Goal: Task Accomplishment & Management: Complete application form

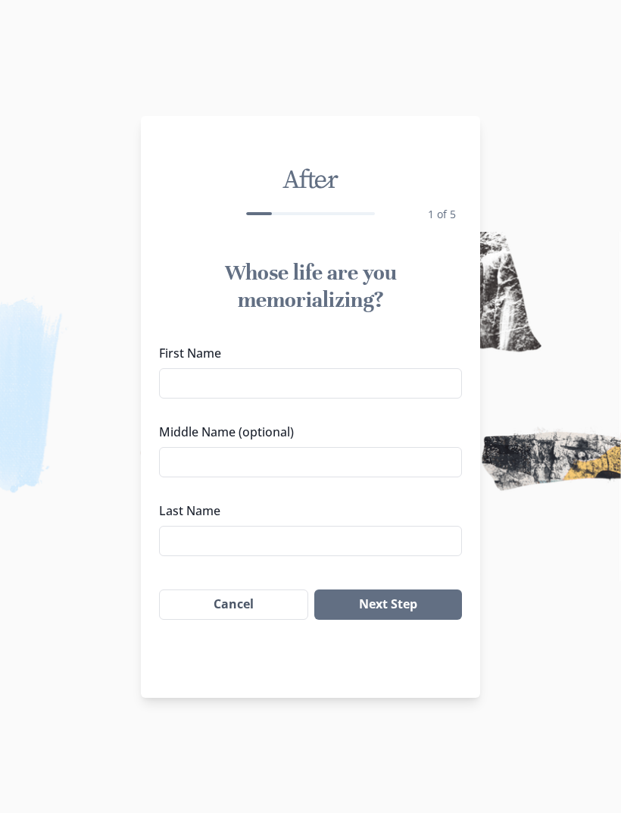
click at [414, 390] on input "First Name" at bounding box center [310, 383] width 303 height 30
click at [407, 385] on input "First Name" at bounding box center [310, 383] width 303 height 30
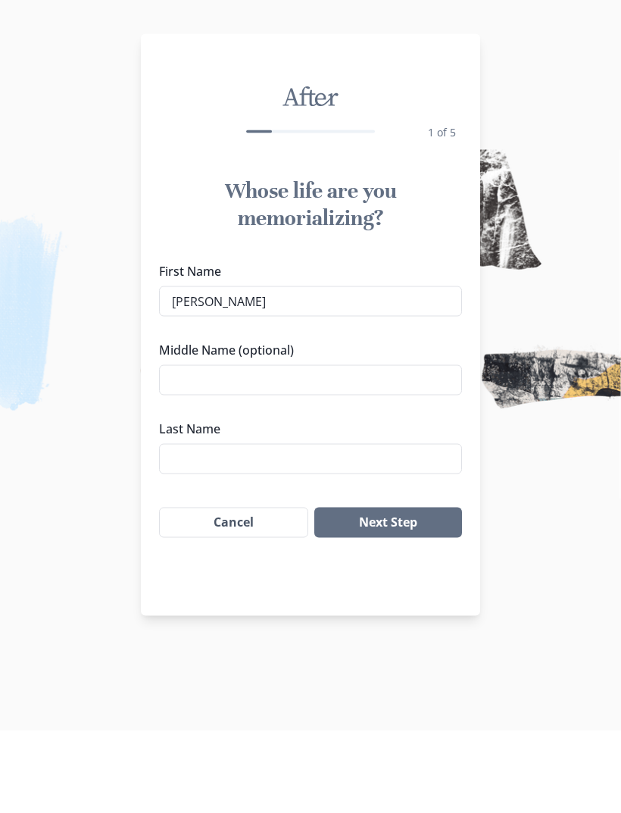
type input "[PERSON_NAME]"
click at [373, 502] on label "Last Name" at bounding box center [306, 511] width 294 height 18
click at [373, 526] on input "Last Name" at bounding box center [310, 541] width 303 height 30
type input "[PERSON_NAME]"
click at [405, 589] on button "Next Step" at bounding box center [388, 604] width 148 height 30
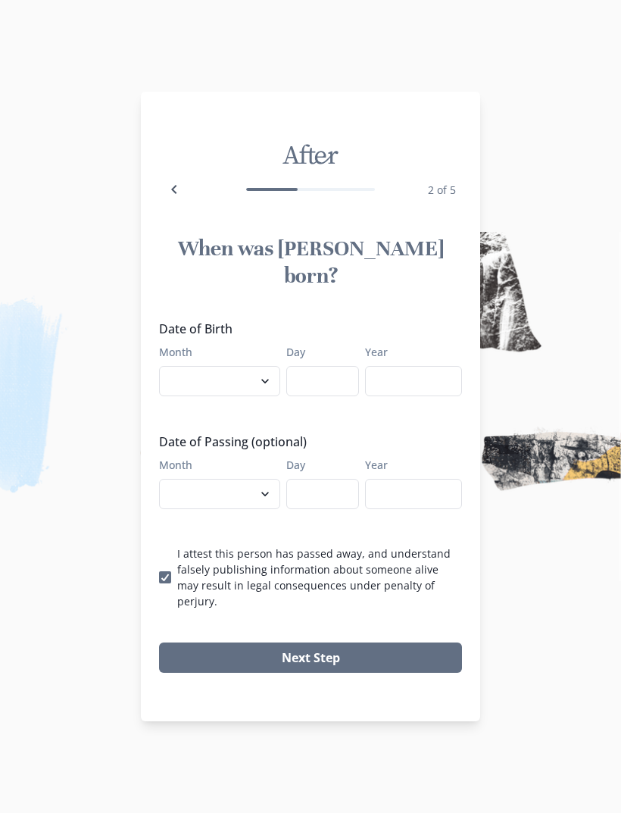
click at [274, 383] on select "January February March April May June July August September October November De…" at bounding box center [219, 381] width 121 height 30
click at [248, 368] on select "January February March April May June July August September October November De…" at bounding box center [219, 381] width 121 height 30
select select "12"
click at [324, 371] on input "Day" at bounding box center [322, 381] width 73 height 30
click at [328, 378] on input "Day" at bounding box center [322, 381] width 73 height 30
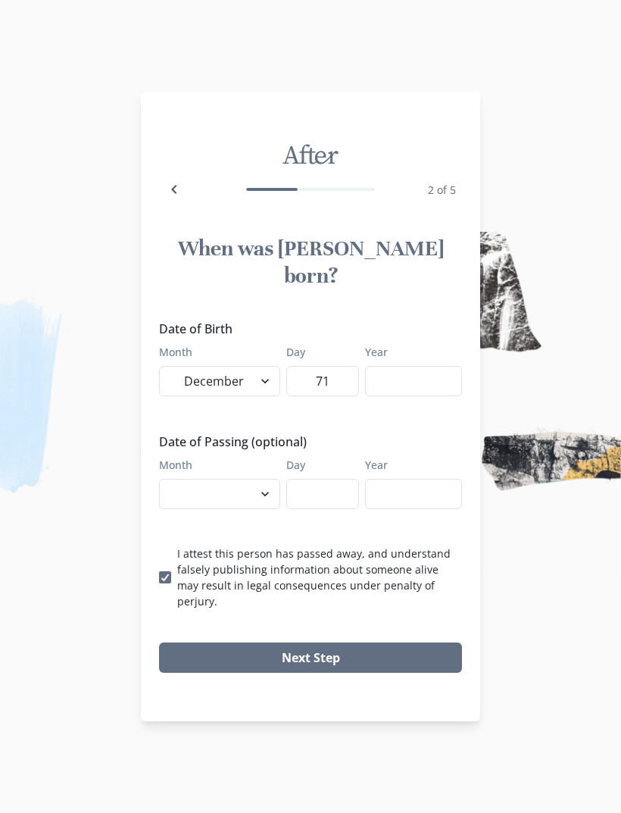
type input "7"
type input "17"
click at [185, 387] on select "January February March April May June July August September October November De…" at bounding box center [219, 381] width 121 height 30
select select "12"
click at [327, 390] on input "Day" at bounding box center [322, 381] width 73 height 30
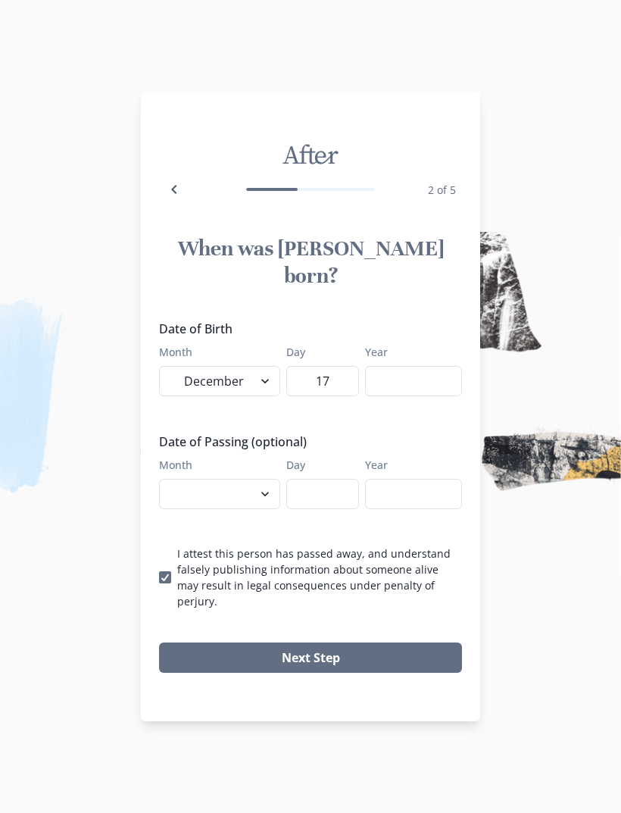
type input "17"
click at [412, 389] on input "Year" at bounding box center [413, 381] width 97 height 30
type input "1957"
click at [176, 483] on select "January February March April May June July August September October November De…" at bounding box center [219, 494] width 121 height 30
select select "12"
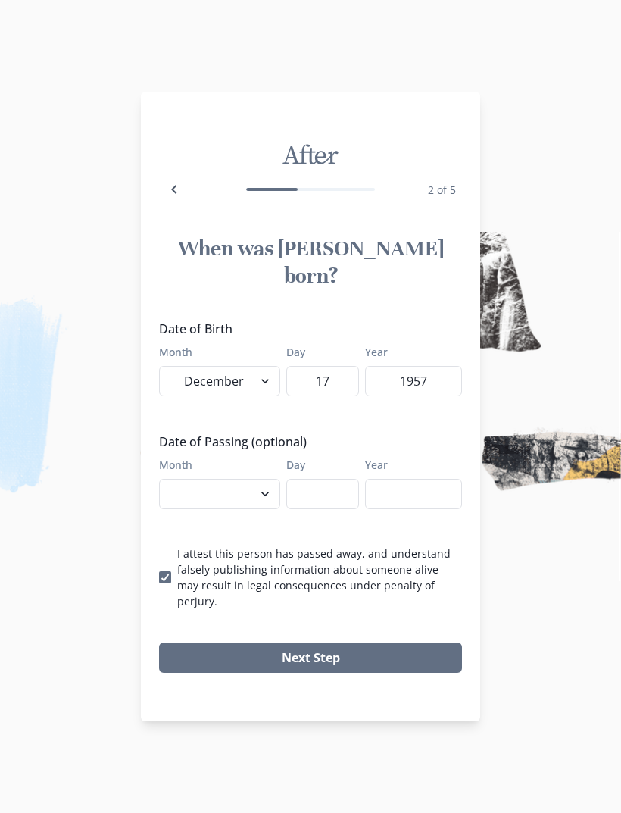
click at [188, 483] on select "January February March April May June July August September October November De…" at bounding box center [219, 494] width 121 height 30
select select "8"
click at [326, 497] on input "Day" at bounding box center [322, 494] width 73 height 30
type input "28"
click at [430, 489] on input "Year" at bounding box center [413, 494] width 97 height 30
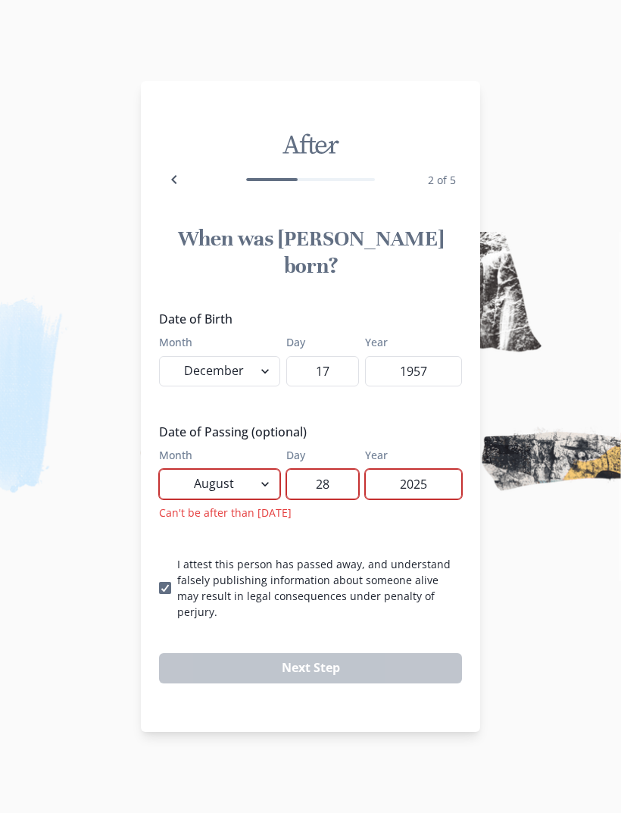
type input "2025"
click at [336, 469] on input "28" at bounding box center [322, 484] width 73 height 30
click at [345, 472] on input "28" at bounding box center [322, 484] width 73 height 30
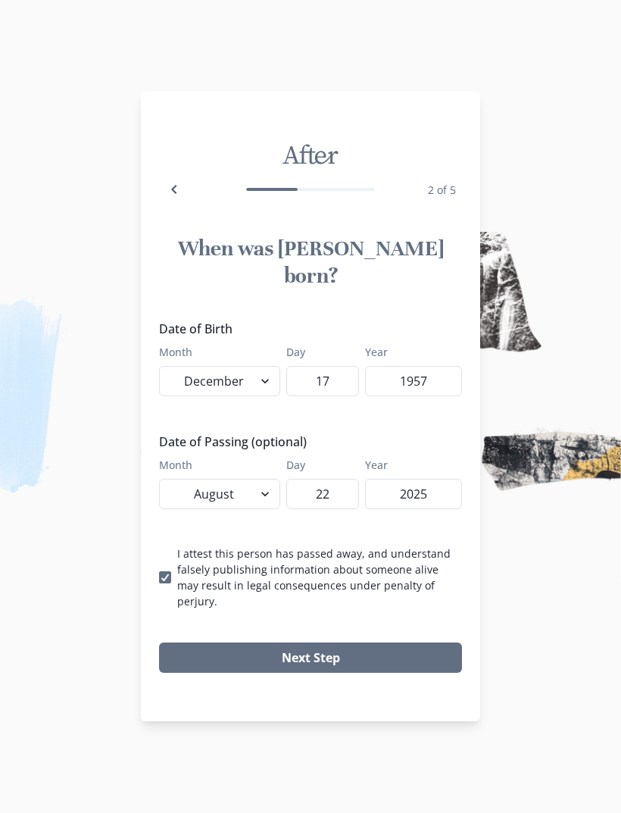
type input "22"
click at [411, 650] on button "Next Step" at bounding box center [310, 658] width 303 height 30
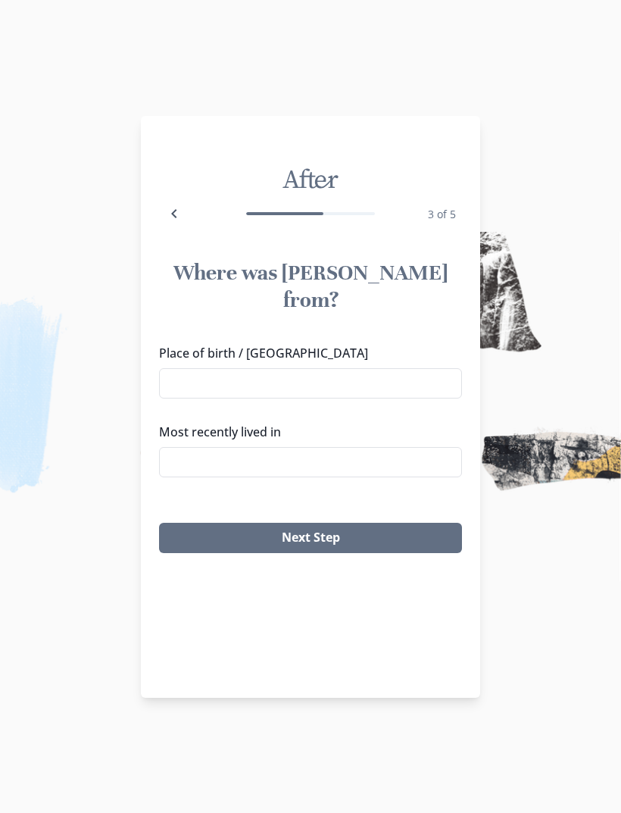
click at [359, 368] on input "Place of birth / [GEOGRAPHIC_DATA]" at bounding box center [310, 383] width 303 height 30
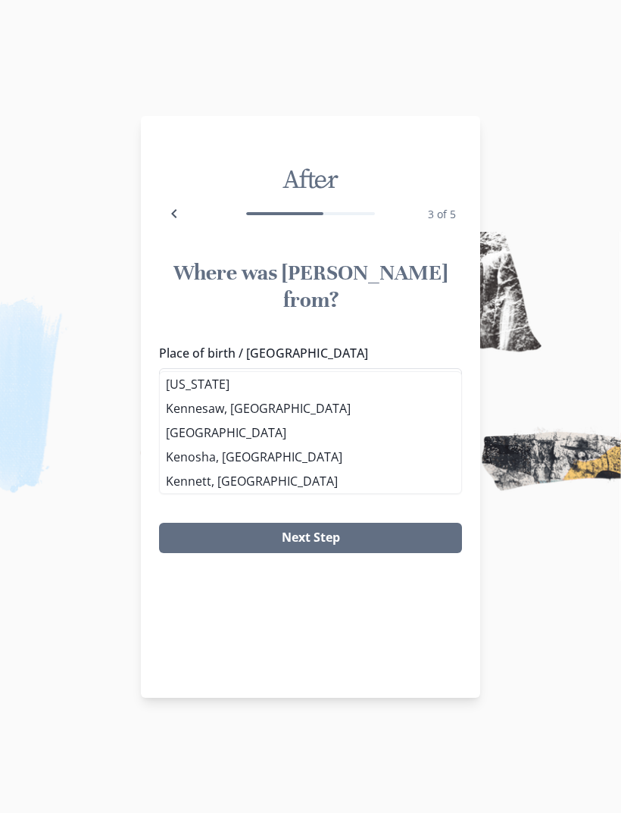
click at [266, 385] on li "[US_STATE]" at bounding box center [311, 384] width 302 height 24
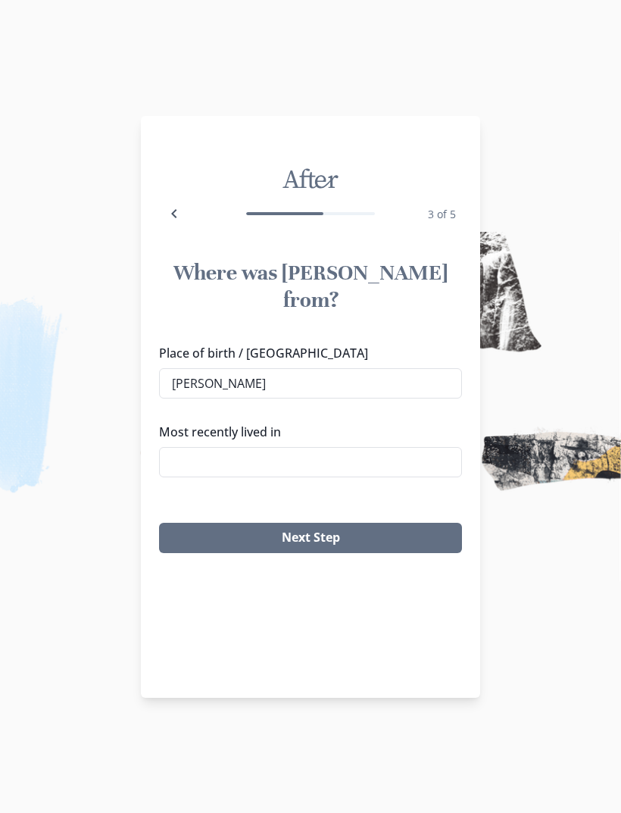
type input "[US_STATE]"
click at [339, 447] on input "Most recently lived in" at bounding box center [310, 462] width 303 height 30
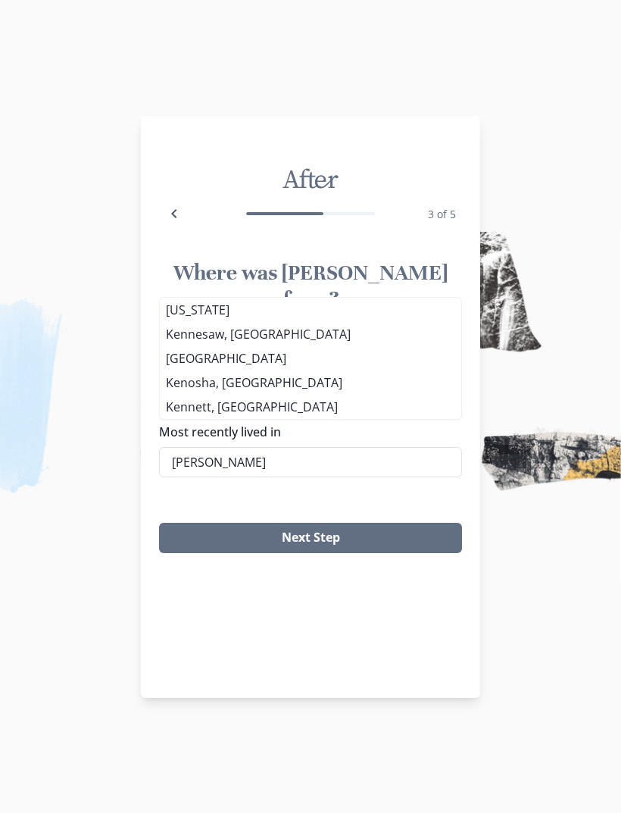
click at [248, 304] on li "[US_STATE]" at bounding box center [311, 310] width 302 height 24
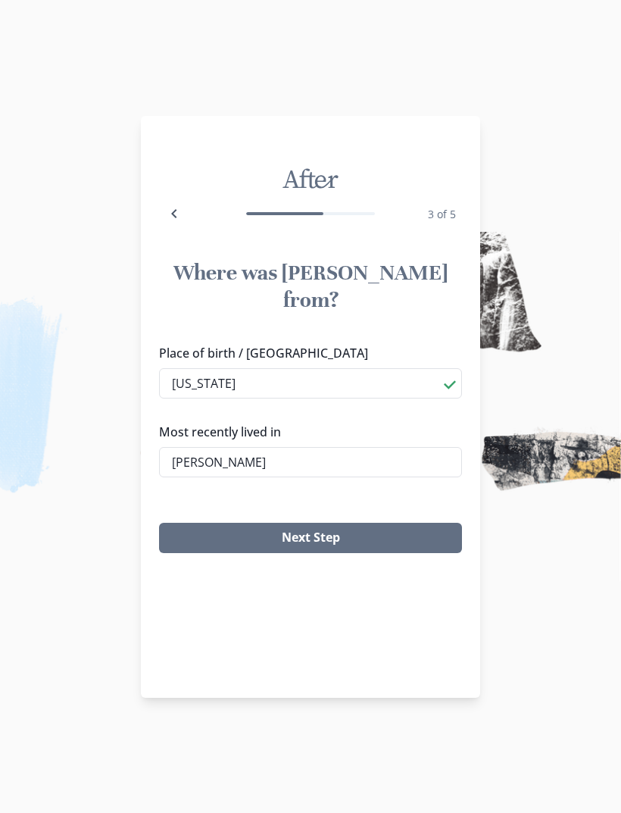
type input "[US_STATE]"
click at [299, 523] on button "Next Step" at bounding box center [310, 538] width 303 height 30
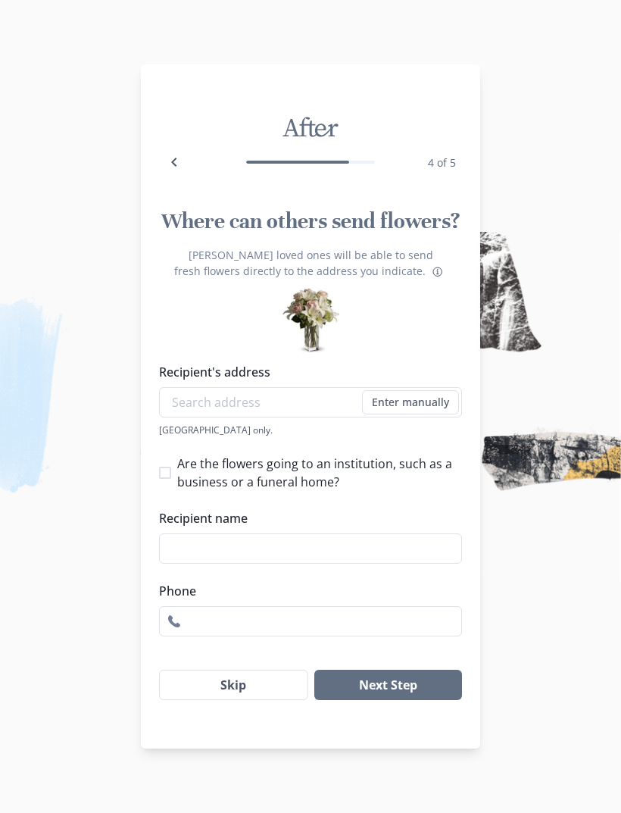
click at [249, 684] on button "Skip" at bounding box center [233, 685] width 149 height 30
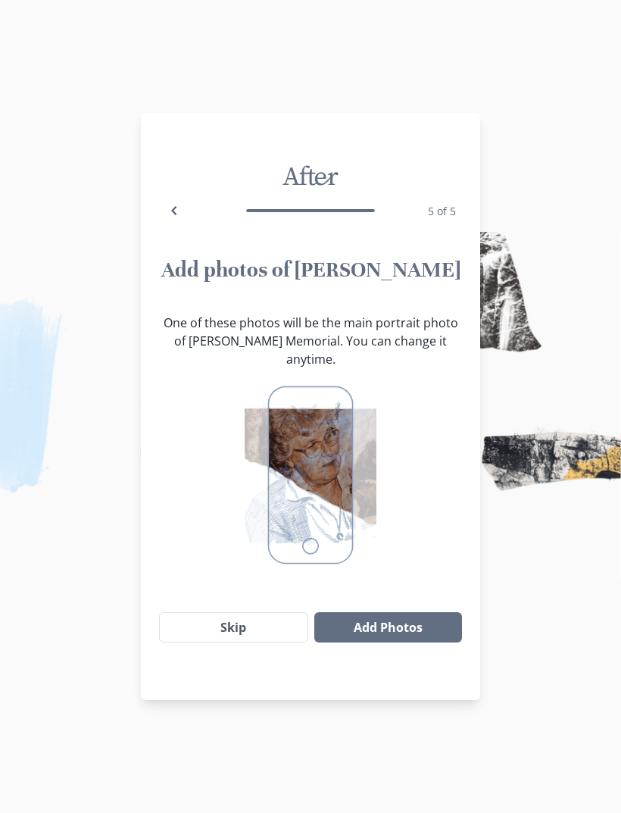
click at [417, 612] on button "Add Photos" at bounding box center [388, 627] width 148 height 30
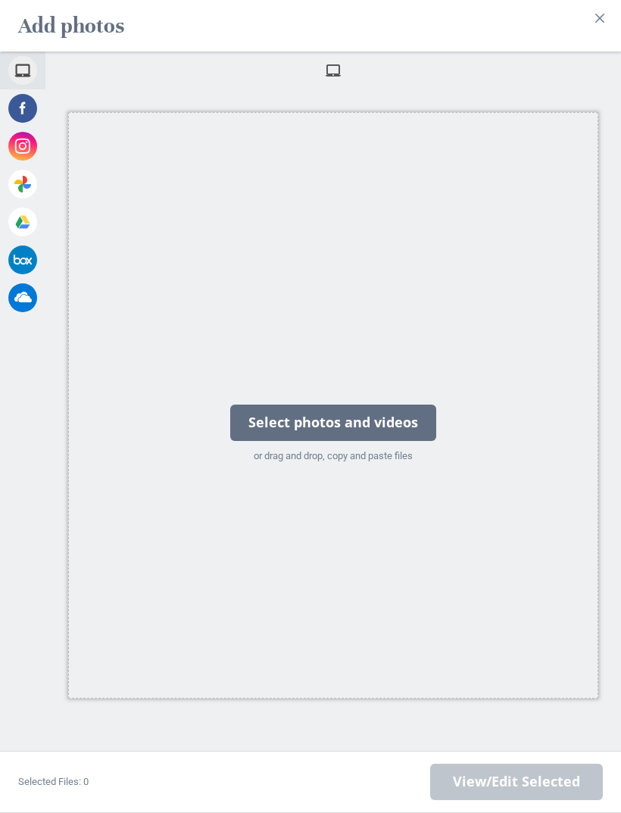
click at [411, 433] on div "Select photos and videos" at bounding box center [333, 423] width 206 height 36
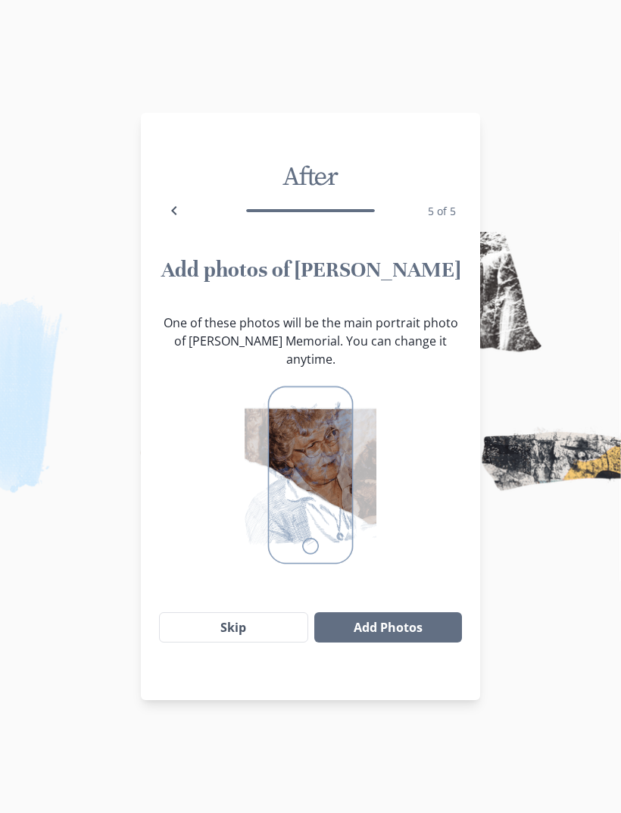
click at [419, 612] on button "Add Photos" at bounding box center [388, 627] width 148 height 30
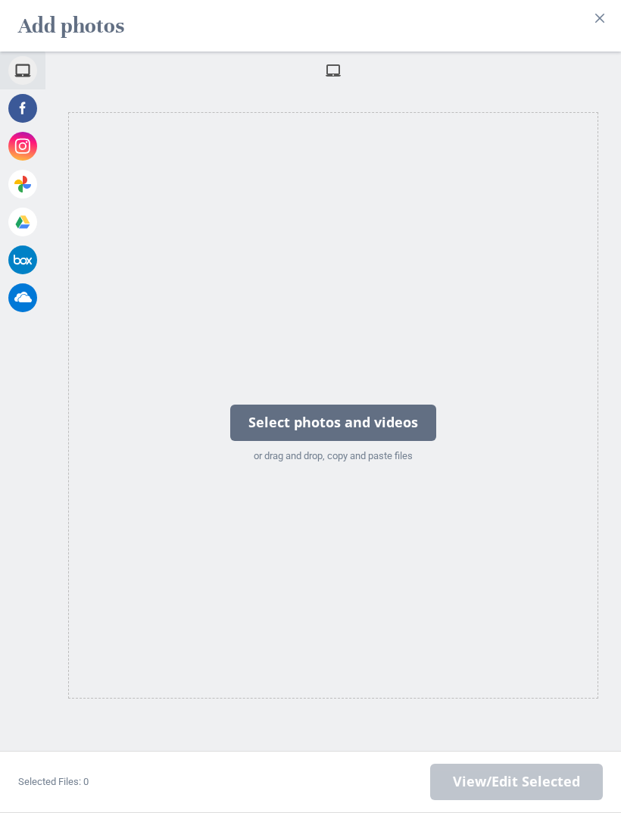
click at [328, 407] on div "Select photos and videos" at bounding box center [333, 423] width 206 height 36
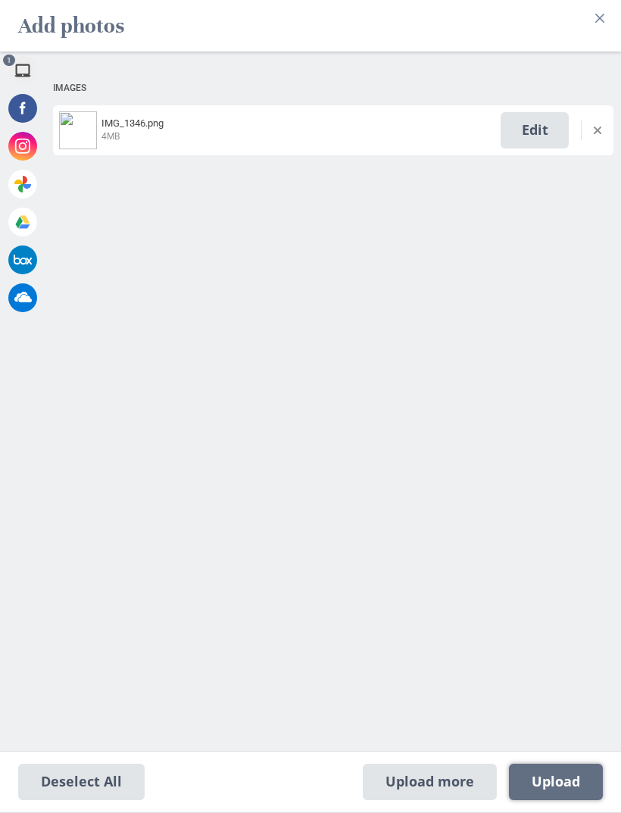
click at [571, 785] on span "Upload 1" at bounding box center [556, 782] width 48 height 17
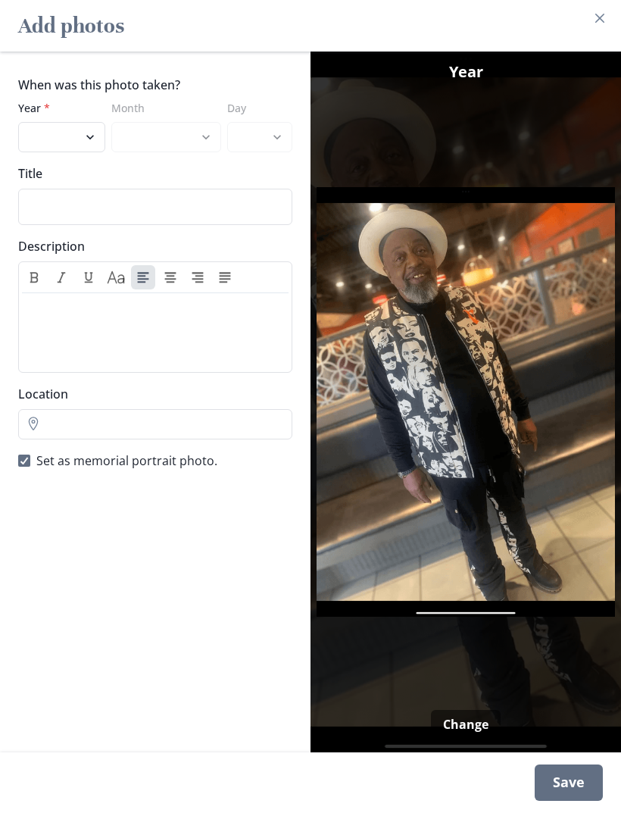
click at [80, 152] on select "2025 2024 2023 2022 2021 2020 2019 2018 2017 2016 2015 2014 2013 2012 2011 2010…" at bounding box center [61, 137] width 87 height 30
select select "2023"
click at [154, 146] on select "January February March April May June July August September October November De…" at bounding box center [165, 137] width 109 height 30
select select "11"
click at [254, 135] on select "1 2 3 4 5 6 7 8 9 10 11 12 13 14 15 16 17 18 19 20 21 22 23 24 25 26 27 28 29 30" at bounding box center [260, 137] width 66 height 30
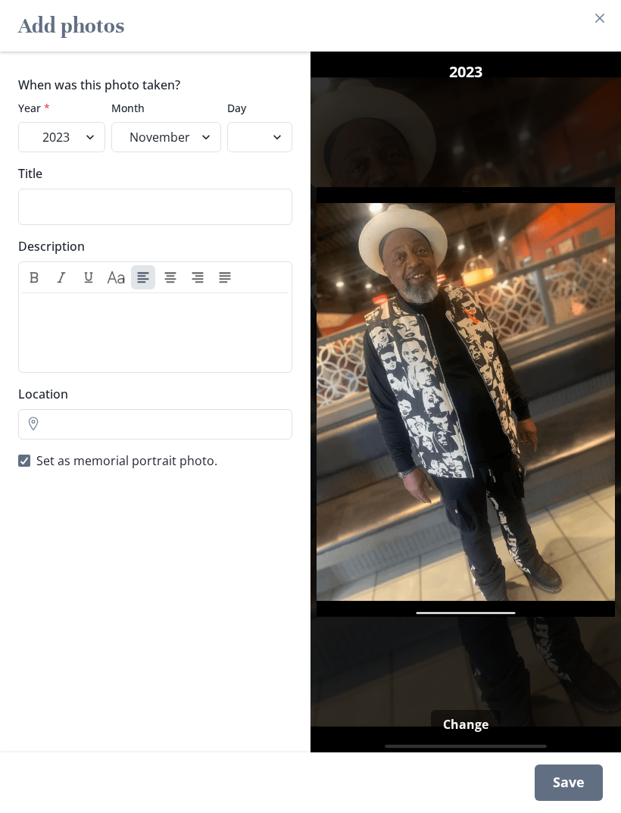
select select "8"
click at [579, 789] on div "Save" at bounding box center [569, 782] width 68 height 36
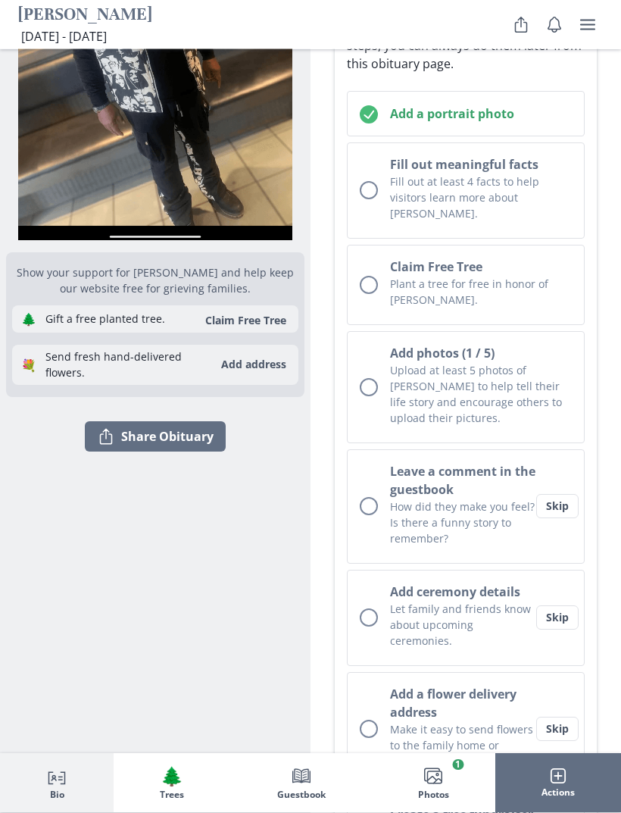
scroll to position [283, 0]
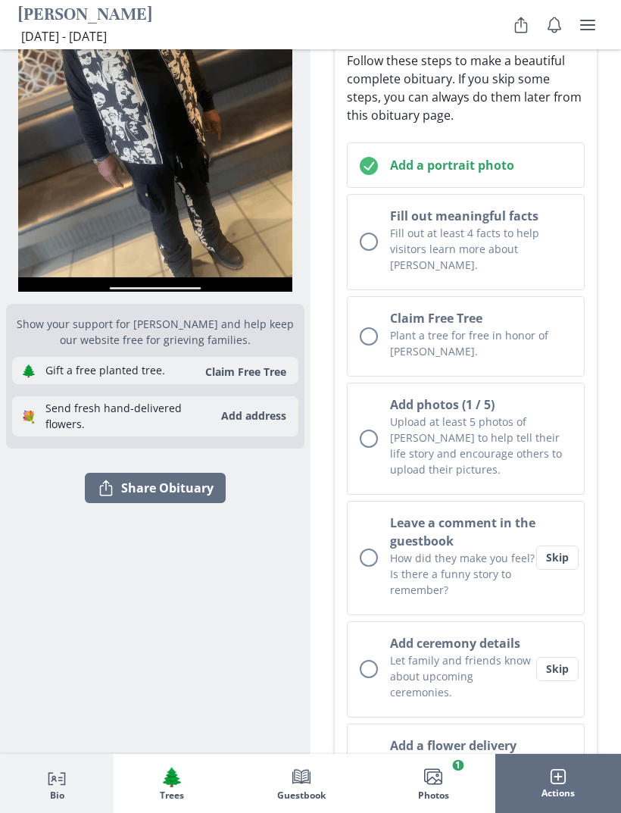
click at [551, 246] on p "Fill out at least 4 facts to help visitors learn more about [PERSON_NAME]." at bounding box center [481, 249] width 182 height 48
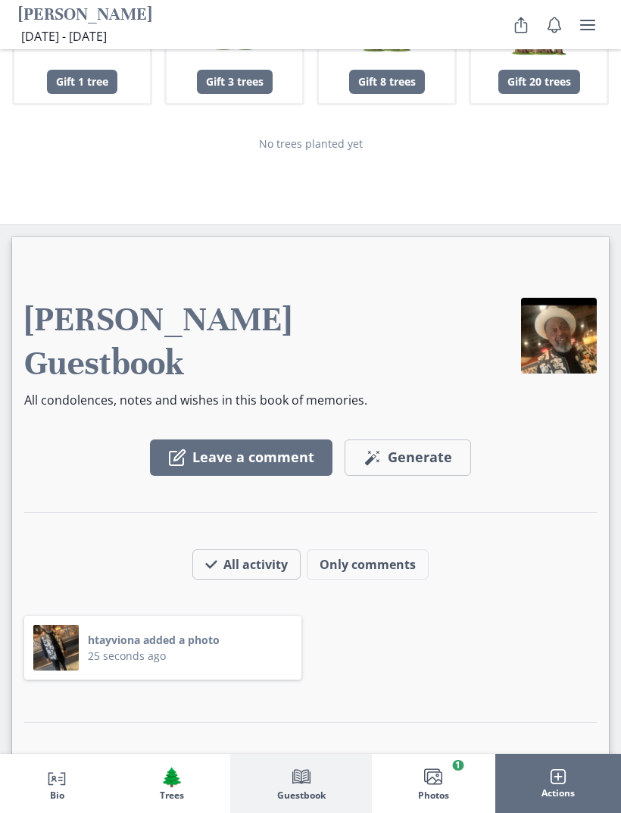
scroll to position [2453, 0]
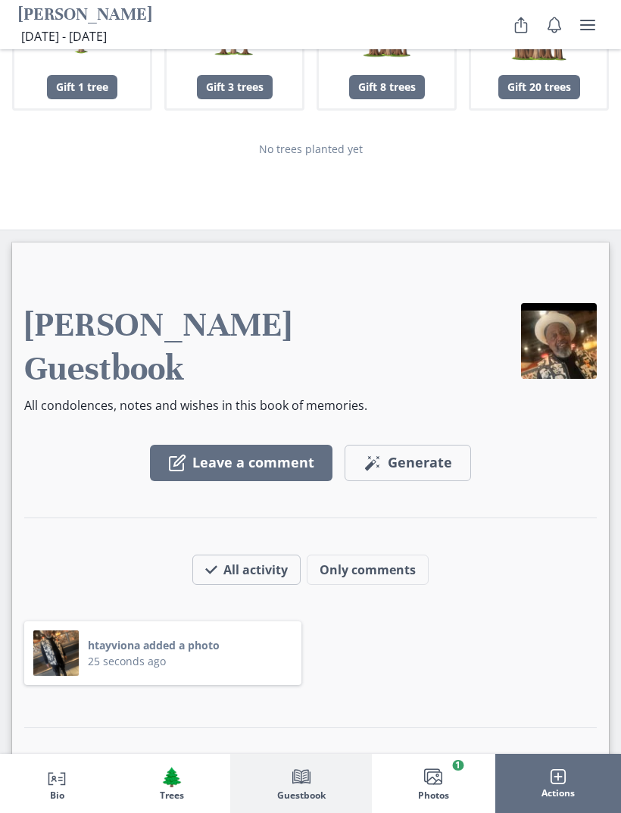
click at [561, 303] on img at bounding box center [559, 341] width 76 height 76
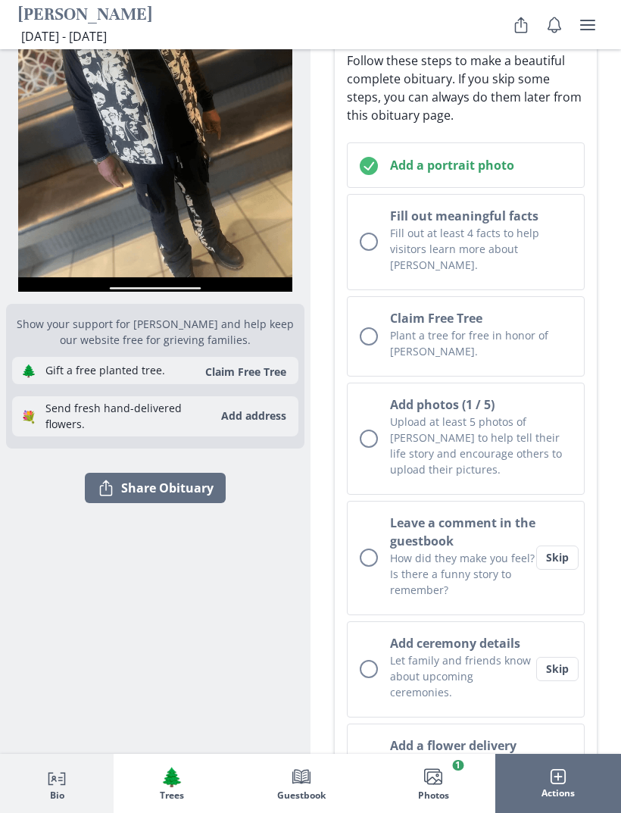
scroll to position [0, 0]
